Goal: Check status: Check status

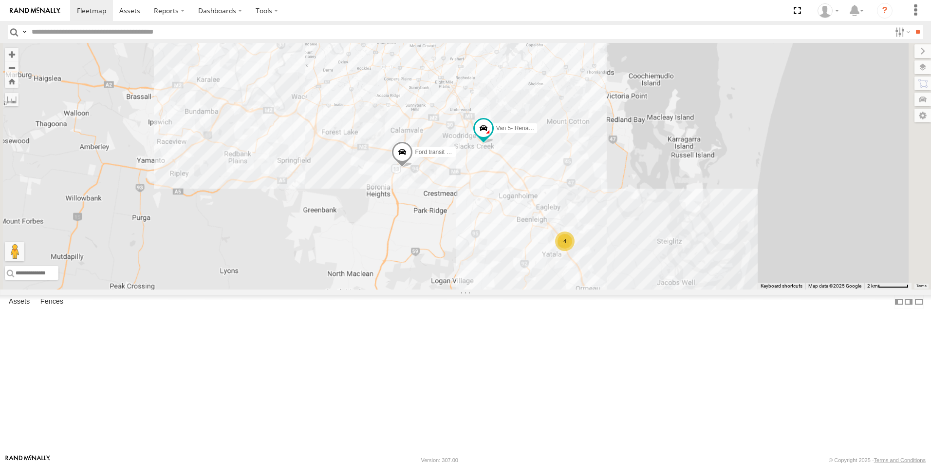
select select "**********"
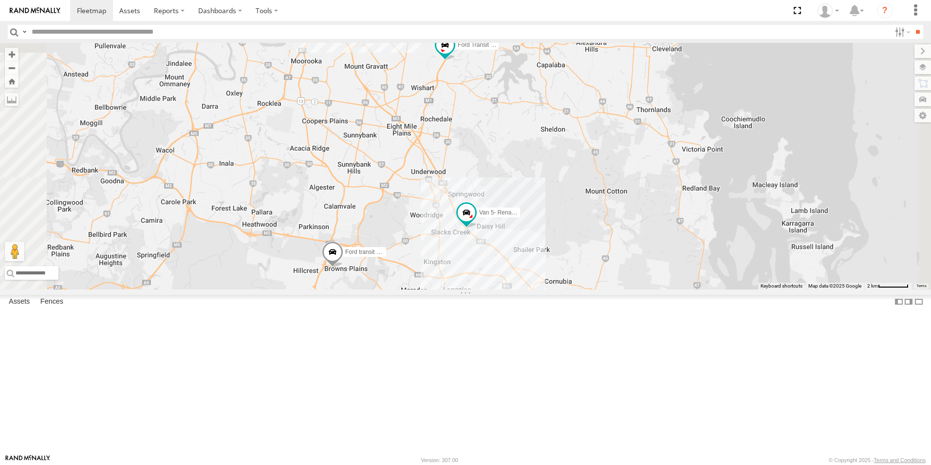
drag, startPoint x: 594, startPoint y: 96, endPoint x: 594, endPoint y: 160, distance: 63.8
click at [595, 162] on div "4 Ford transit (Little) Ford Transit (New) Van 5- Renault Master - 052•LI8" at bounding box center [465, 166] width 931 height 246
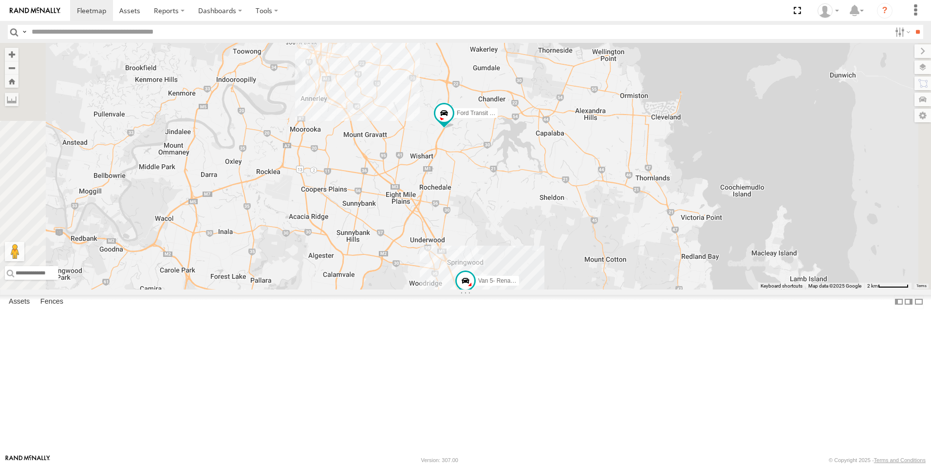
drag, startPoint x: 591, startPoint y: 168, endPoint x: 590, endPoint y: 233, distance: 65.3
click at [590, 233] on div "4 Ford transit (Little) Ford Transit (New) Van 5- Renault Master - 052•LI8" at bounding box center [465, 166] width 931 height 246
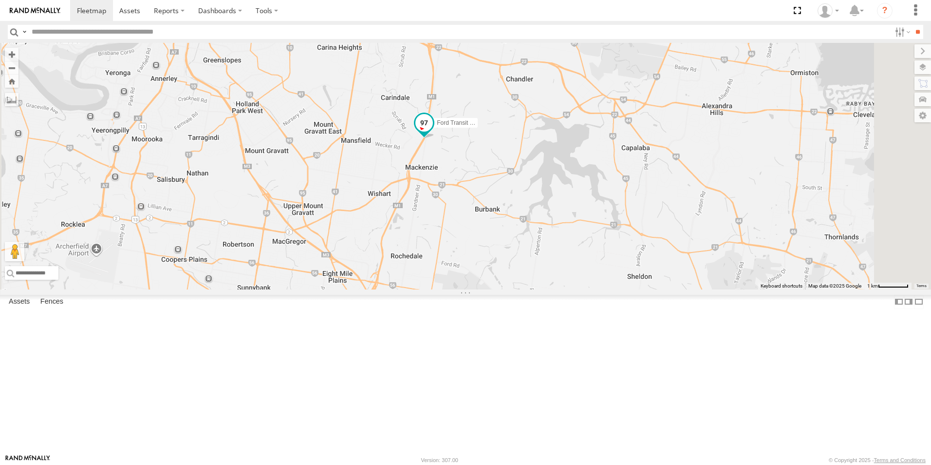
click at [485, 127] on span "Ford Transit (New)" at bounding box center [461, 123] width 48 height 7
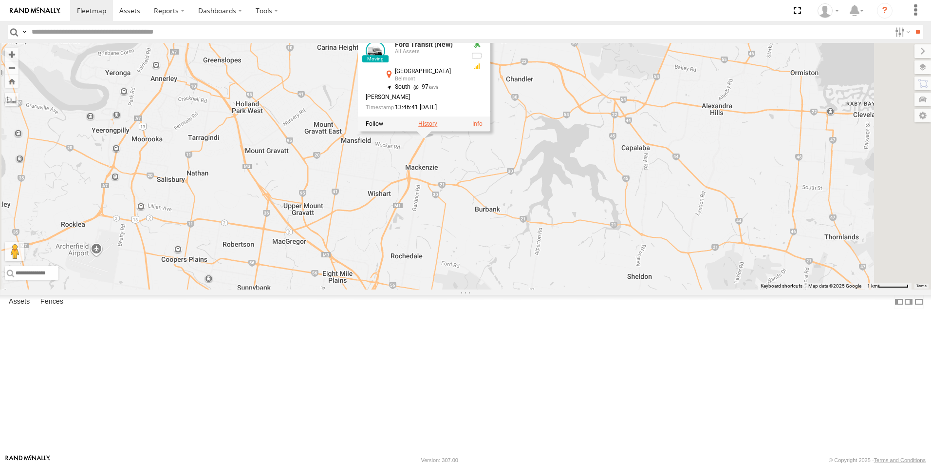
click at [437, 128] on label at bounding box center [427, 124] width 19 height 7
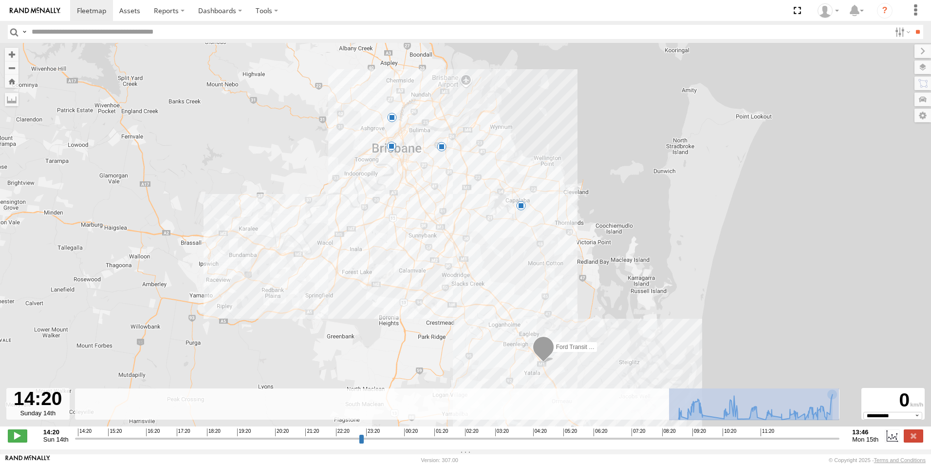
drag, startPoint x: 669, startPoint y: 414, endPoint x: 845, endPoint y: 414, distance: 175.8
click at [852, 419] on div "← Move left → Move right ↑ Move up ↓ Move down + Zoom in - Zoom out Home Jump l…" at bounding box center [465, 246] width 931 height 406
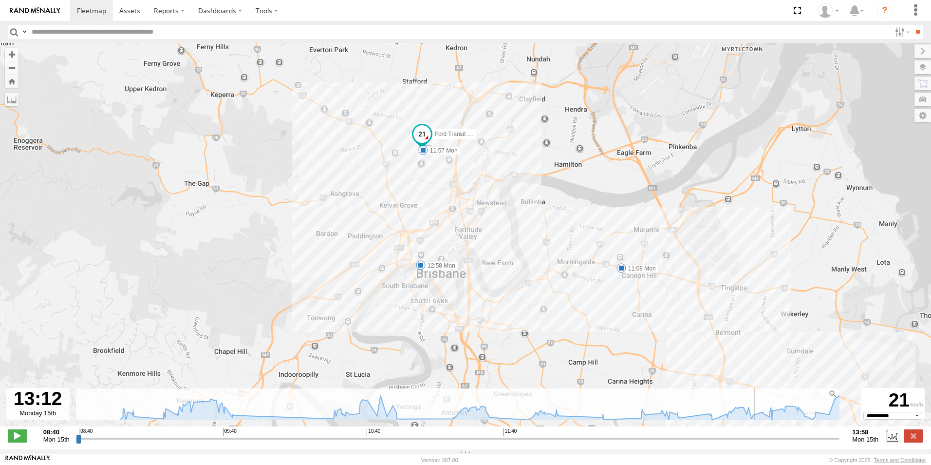
drag, startPoint x: 77, startPoint y: 446, endPoint x: 726, endPoint y: 398, distance: 650.3
click at [726, 433] on input "range" at bounding box center [458, 437] width 764 height 9
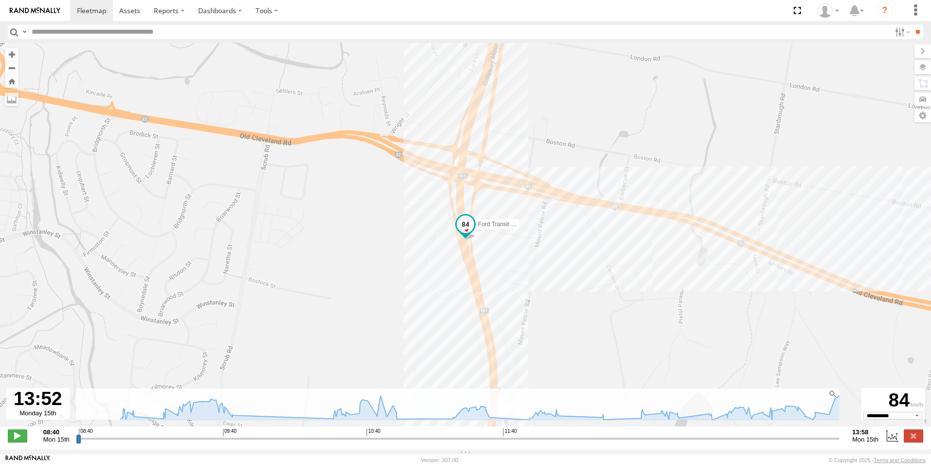
drag, startPoint x: 725, startPoint y: 440, endPoint x: 855, endPoint y: 412, distance: 133.0
type input "**********"
click at [822, 433] on input "range" at bounding box center [458, 437] width 764 height 9
click at [915, 439] on label at bounding box center [913, 435] width 19 height 13
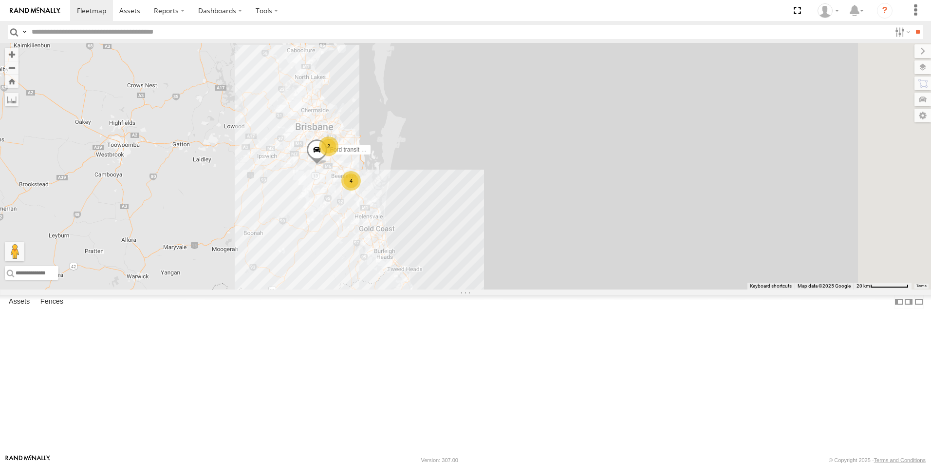
drag, startPoint x: 402, startPoint y: 220, endPoint x: 345, endPoint y: 270, distance: 76.2
click at [338, 276] on div "Ford transit (Little) 4 2" at bounding box center [465, 166] width 931 height 246
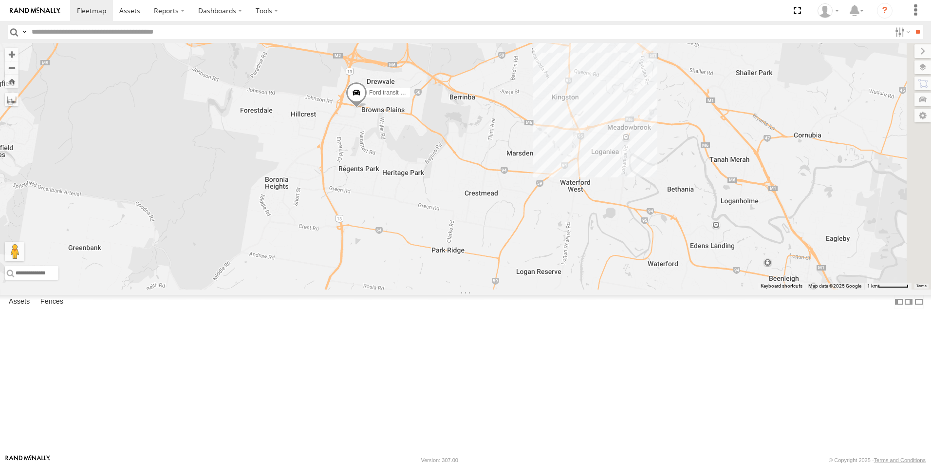
drag, startPoint x: 789, startPoint y: 199, endPoint x: 647, endPoint y: 252, distance: 152.2
click at [647, 252] on div "Ford transit (Little) Ford Transit (New) Van 5- Renault Master - 052•LI8" at bounding box center [465, 166] width 931 height 246
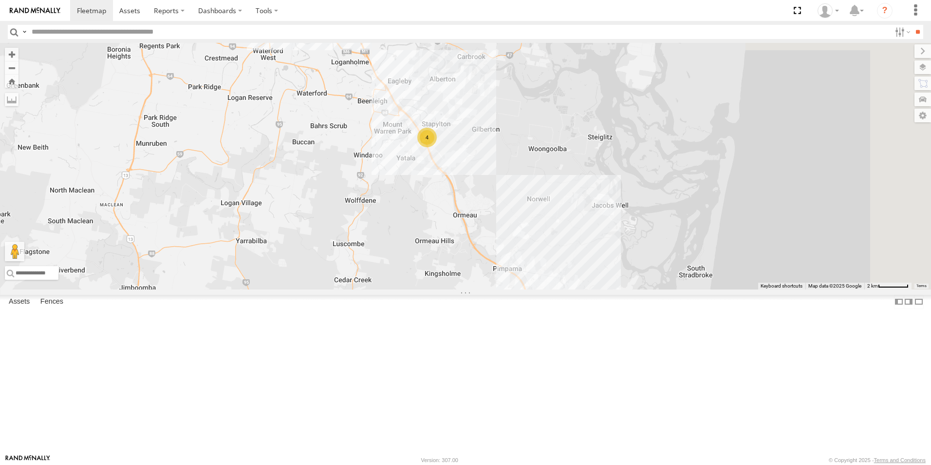
drag, startPoint x: 760, startPoint y: 374, endPoint x: 468, endPoint y: 261, distance: 313.0
click at [468, 261] on div "Ford transit (Little) Ford Transit (New) Van 5- Renault Master - 052•LI8 4" at bounding box center [465, 166] width 931 height 246
